Goal: Find specific page/section: Find specific page/section

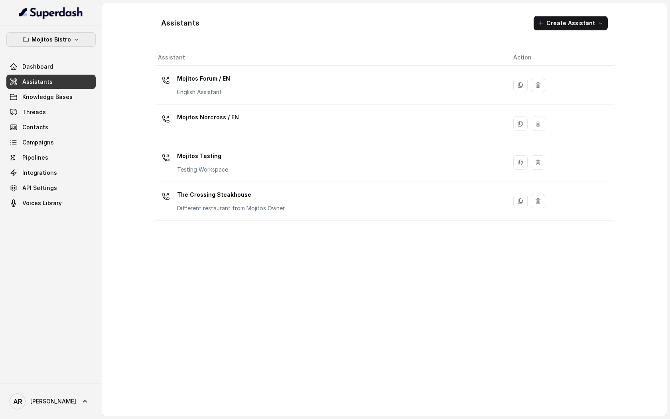
click at [67, 36] on p "Mojitos Bistro" at bounding box center [50, 40] width 39 height 10
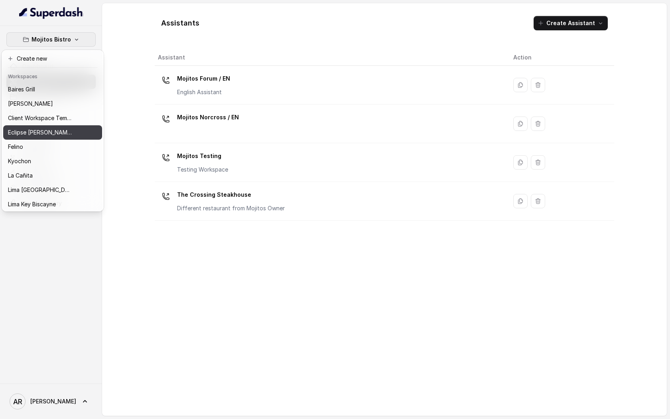
scroll to position [73, 0]
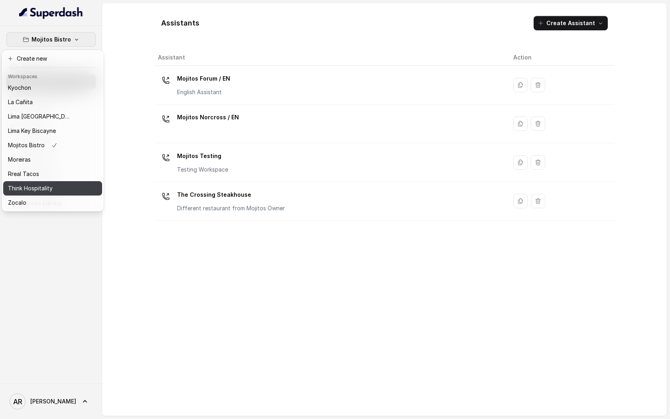
click at [59, 181] on button "Think Hospitality" at bounding box center [52, 188] width 99 height 14
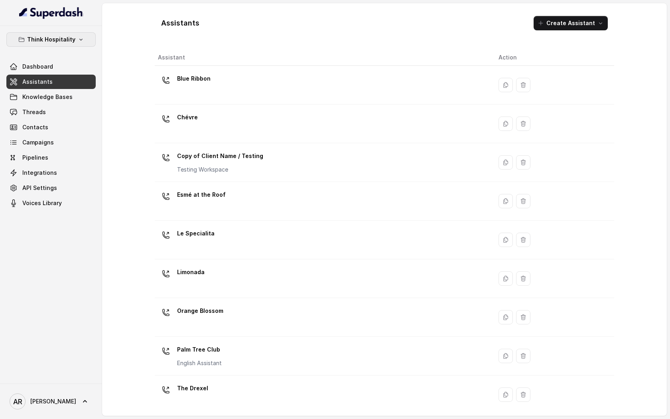
click at [55, 38] on p "Think Hospitality" at bounding box center [51, 40] width 48 height 10
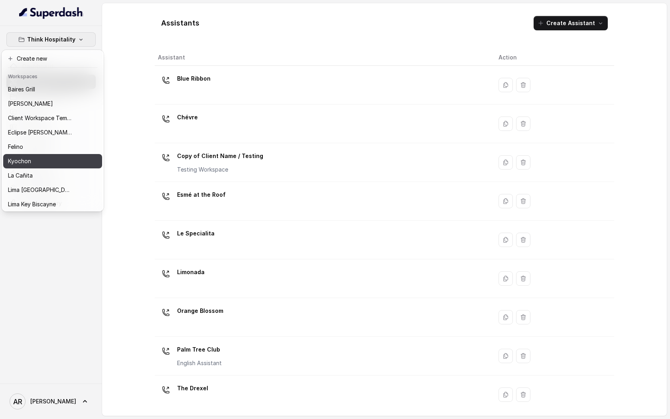
scroll to position [73, 0]
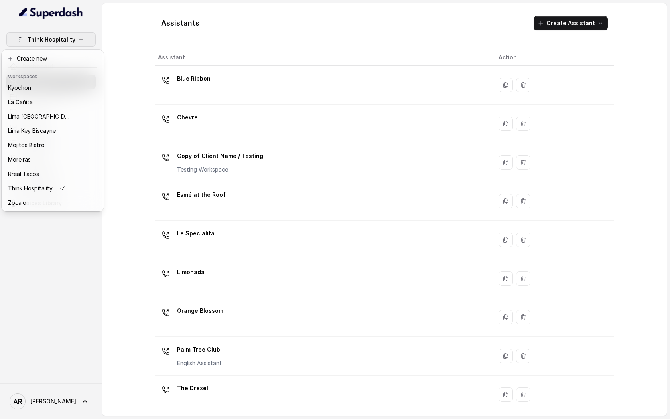
click at [63, 242] on div "Think Hospitality Dashboard Assistants Knowledge Bases Threads Contacts Campaig…" at bounding box center [51, 204] width 102 height 357
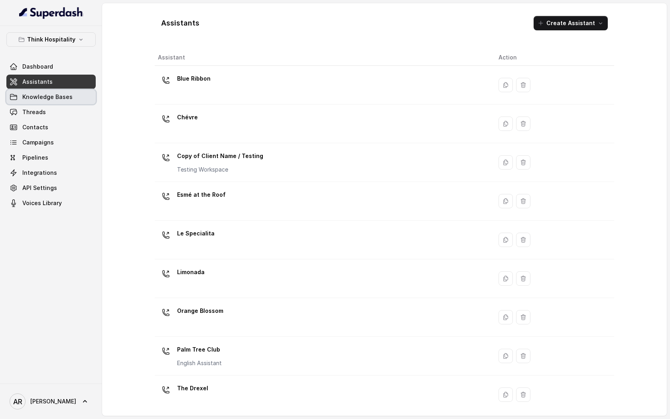
click at [56, 95] on span "Knowledge Bases" at bounding box center [47, 97] width 50 height 8
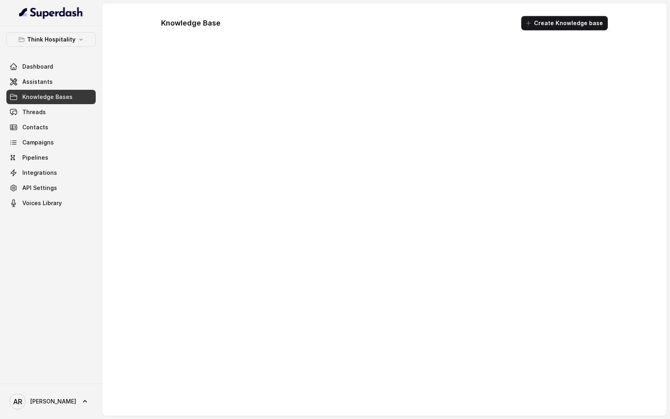
click at [55, 111] on link "Threads" at bounding box center [50, 112] width 89 height 14
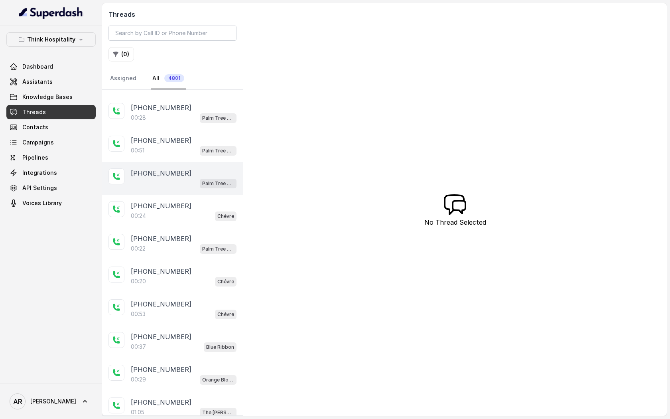
scroll to position [126, 0]
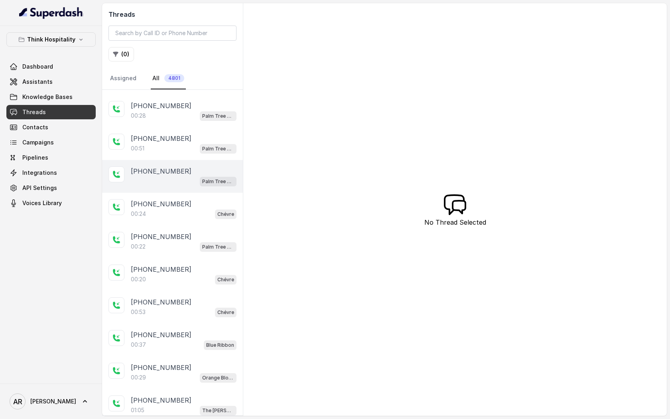
click at [187, 181] on div "Palm Tree Club" at bounding box center [184, 181] width 106 height 10
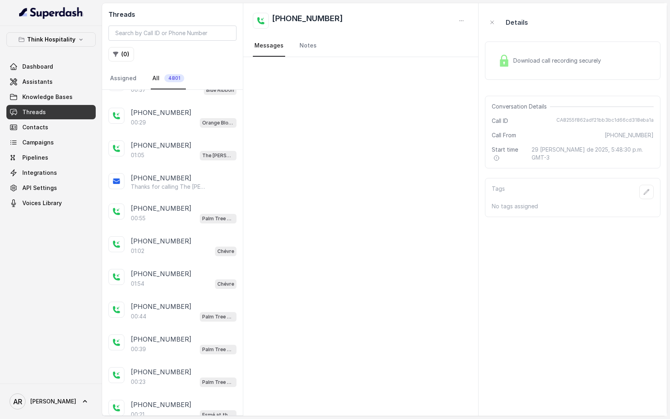
scroll to position [465, 0]
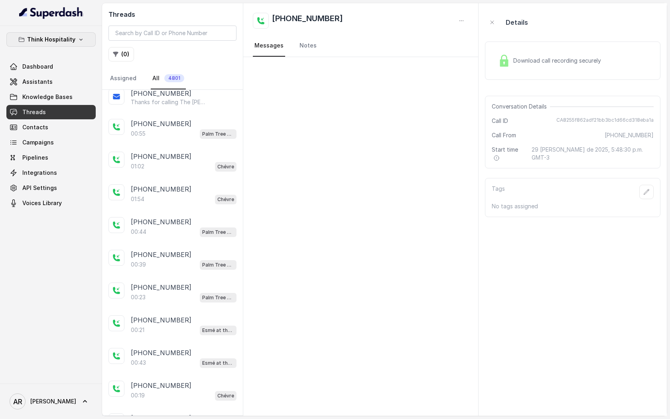
click at [55, 42] on p "Think Hospitality" at bounding box center [51, 40] width 48 height 10
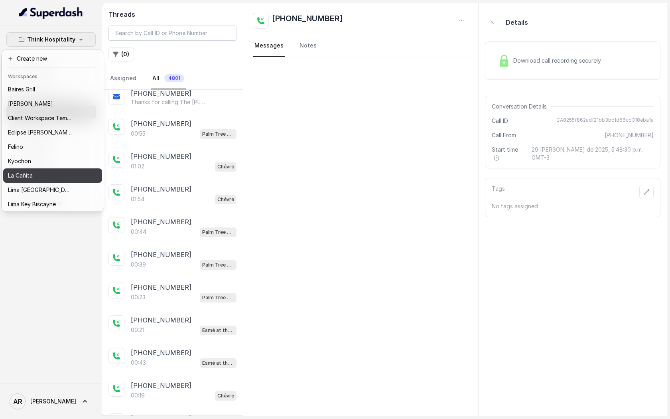
scroll to position [73, 0]
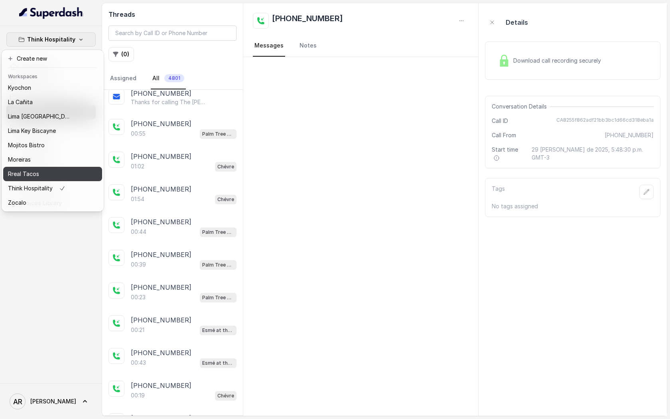
click at [58, 175] on div "Rreal Tacos" at bounding box center [40, 174] width 64 height 10
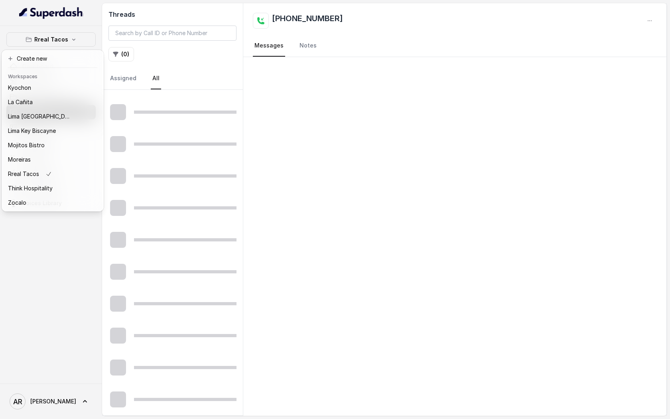
scroll to position [313, 0]
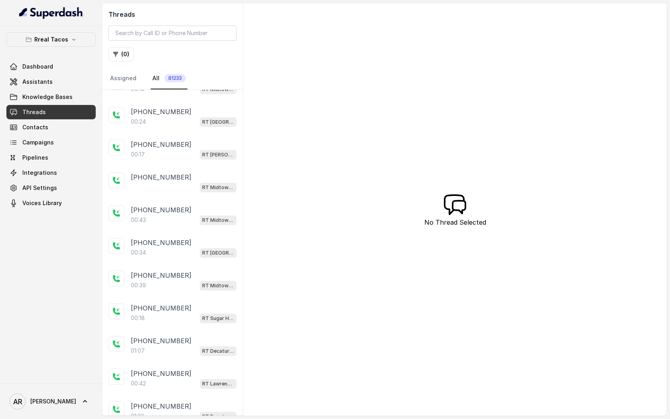
scroll to position [1094, 0]
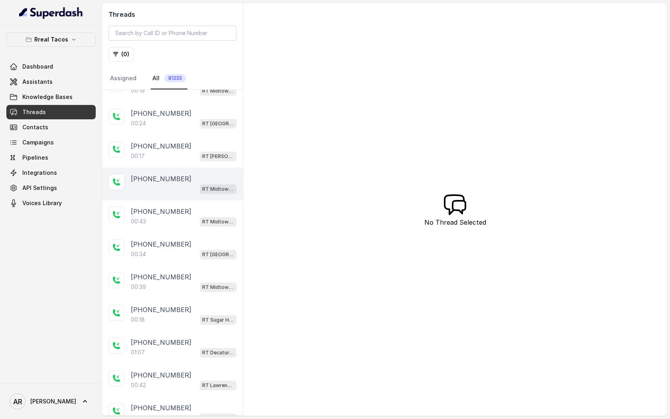
click at [202, 184] on span "RT Midtown / EN" at bounding box center [218, 189] width 37 height 10
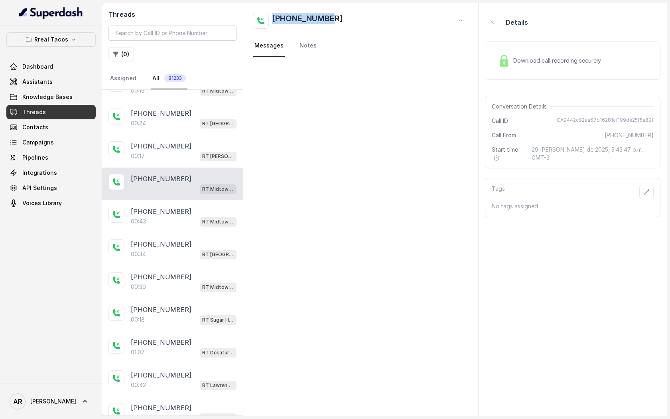
drag, startPoint x: 339, startPoint y: 24, endPoint x: 269, endPoint y: 18, distance: 70.1
click at [269, 18] on div "[PHONE_NUMBER]" at bounding box center [361, 21] width 216 height 16
copy h2 "[PHONE_NUMBER]"
drag, startPoint x: 179, startPoint y: 42, endPoint x: 175, endPoint y: 33, distance: 10.5
click at [179, 41] on div "Threads ( 0 ) Assigned All 81233" at bounding box center [172, 46] width 141 height 87
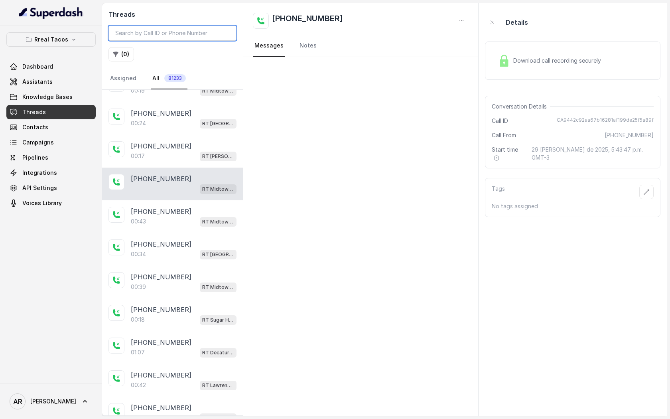
click at [175, 33] on input "search" at bounding box center [172, 33] width 128 height 15
paste input "[PHONE_NUMBER]"
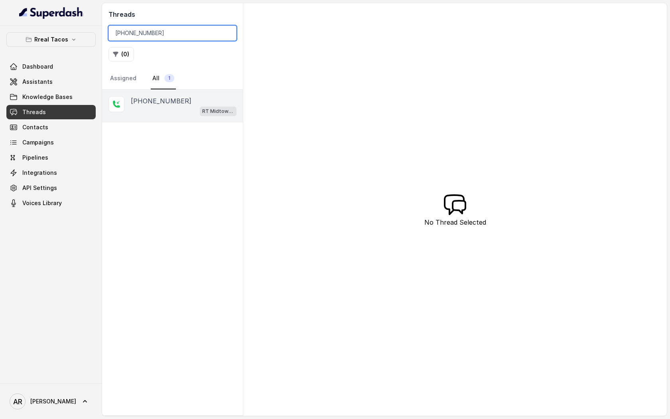
type input "[PHONE_NUMBER]"
click at [199, 116] on div "[PHONE_NUMBER] RT Midtown / EN" at bounding box center [172, 106] width 141 height 33
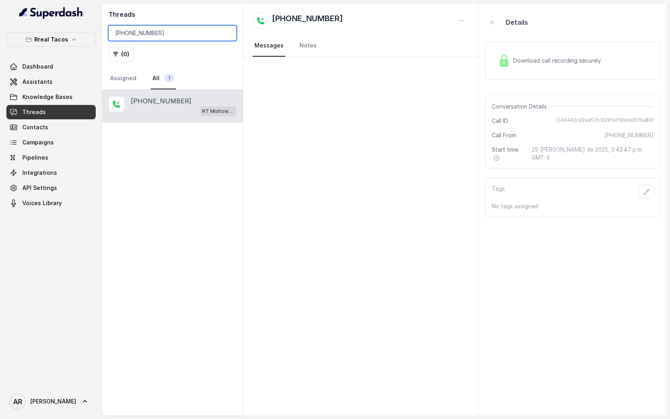
click at [225, 33] on input "[PHONE_NUMBER]" at bounding box center [172, 33] width 128 height 15
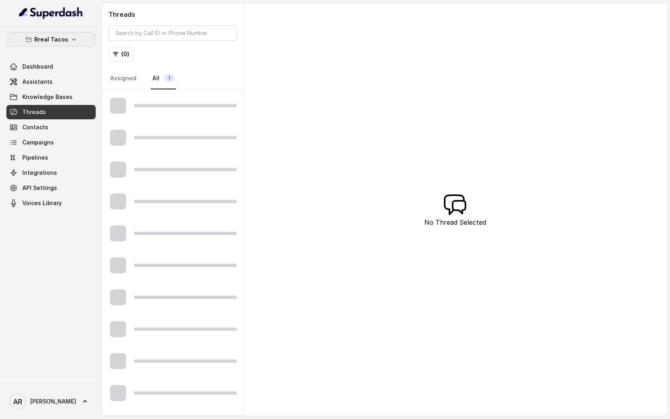
click at [62, 41] on p "Rreal Tacos" at bounding box center [51, 40] width 34 height 10
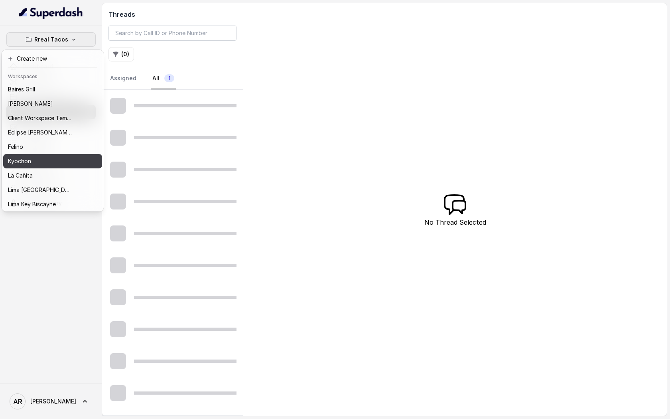
scroll to position [73, 0]
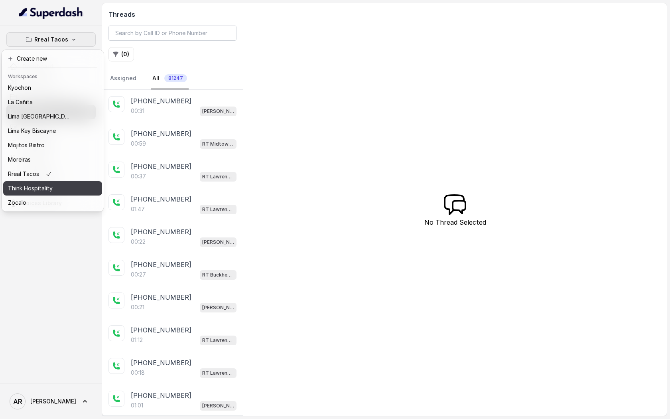
click at [64, 191] on div "Think Hospitality" at bounding box center [40, 188] width 64 height 10
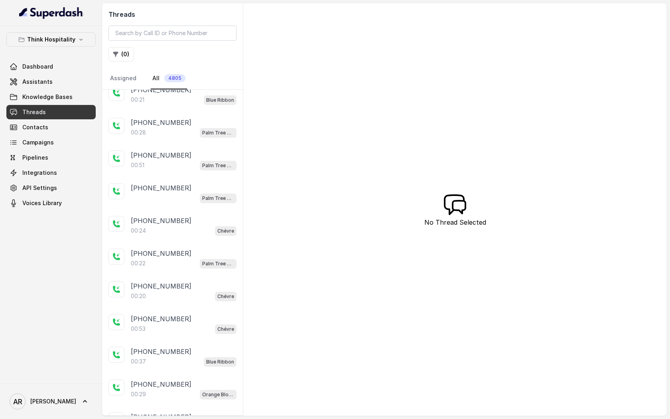
scroll to position [243, 0]
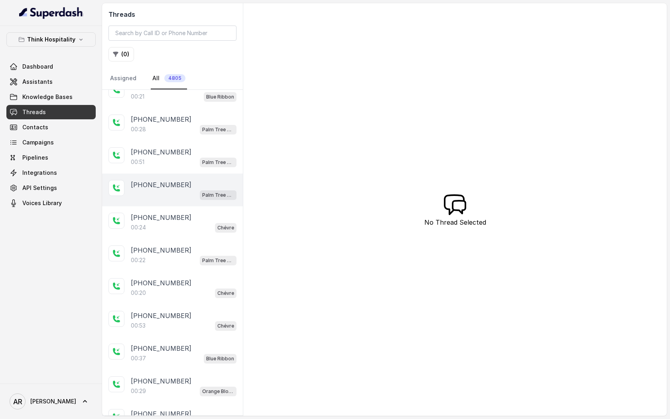
click at [169, 190] on div "Palm Tree Club" at bounding box center [184, 194] width 106 height 10
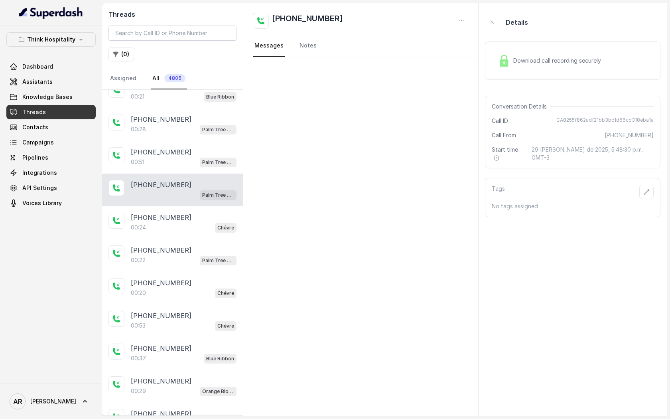
click at [501, 63] on img at bounding box center [504, 61] width 12 height 12
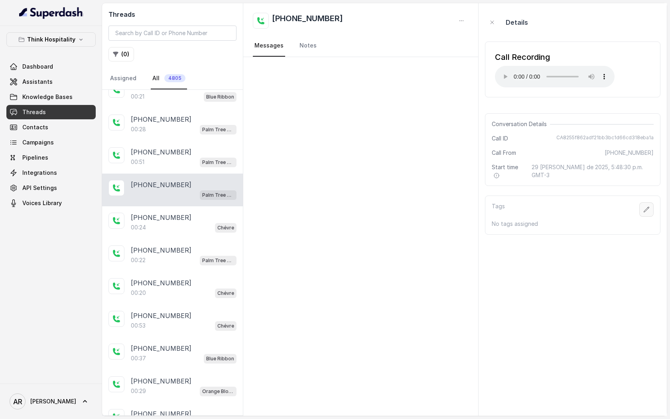
click at [645, 206] on icon "button" at bounding box center [646, 209] width 6 height 6
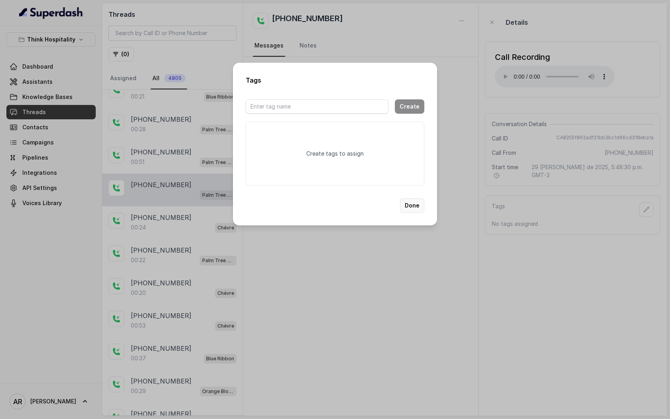
click at [408, 203] on button "Done" at bounding box center [412, 205] width 24 height 14
